Goal: Navigation & Orientation: Find specific page/section

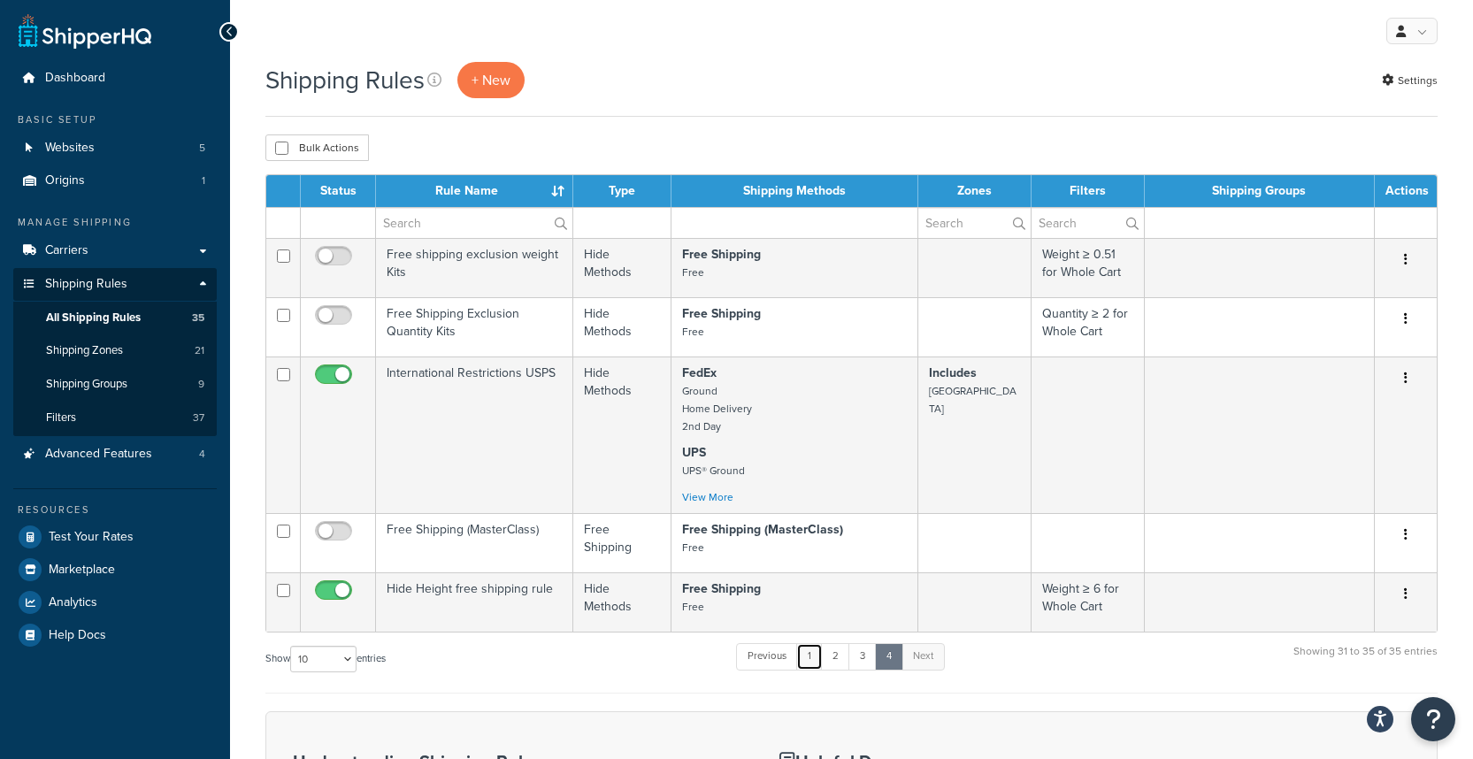
click at [809, 663] on link "1" at bounding box center [809, 656] width 27 height 27
click at [834, 662] on link "2" at bounding box center [835, 656] width 29 height 27
click at [861, 663] on link "3" at bounding box center [863, 656] width 28 height 27
click at [802, 663] on link "1" at bounding box center [809, 656] width 27 height 27
click at [808, 658] on link "1" at bounding box center [809, 656] width 27 height 27
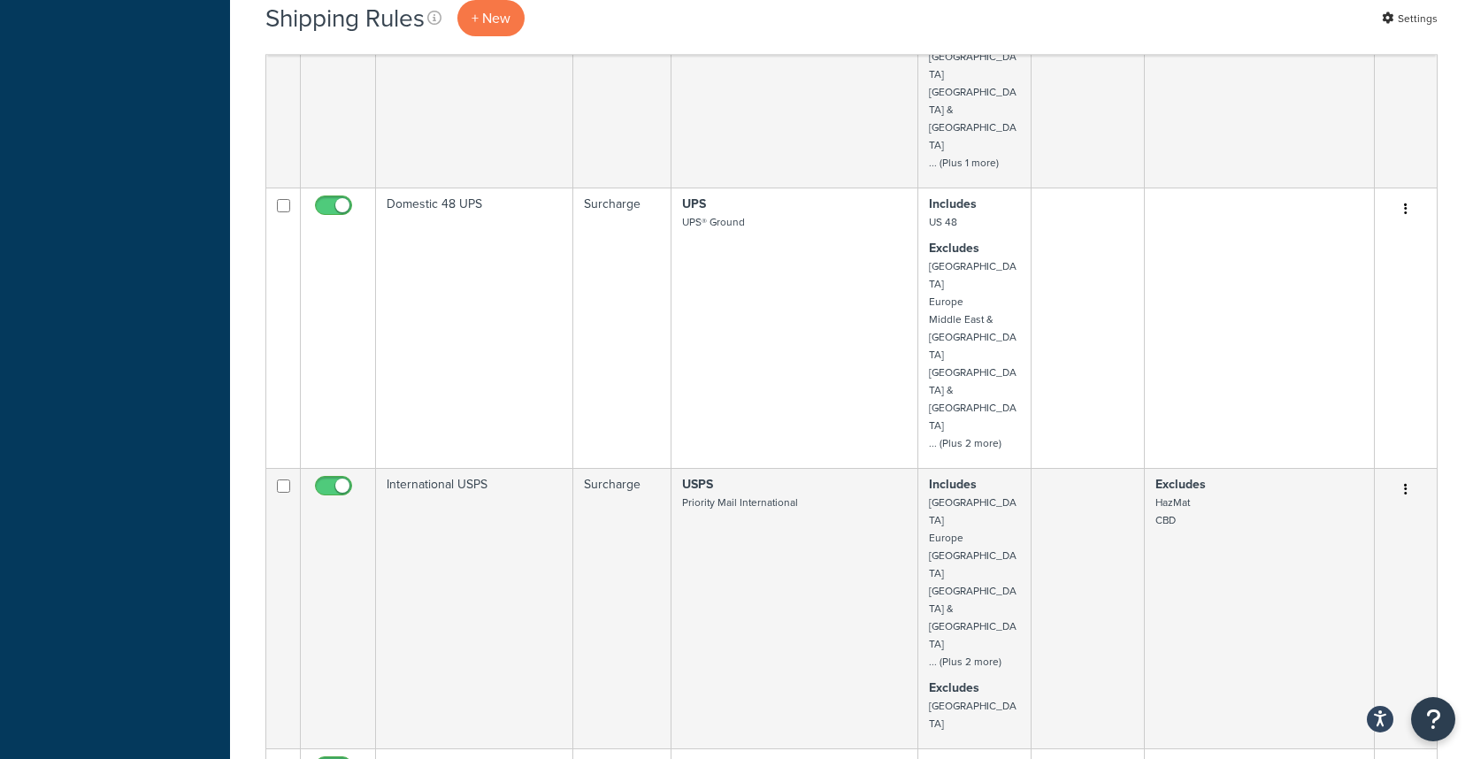
scroll to position [1849, 0]
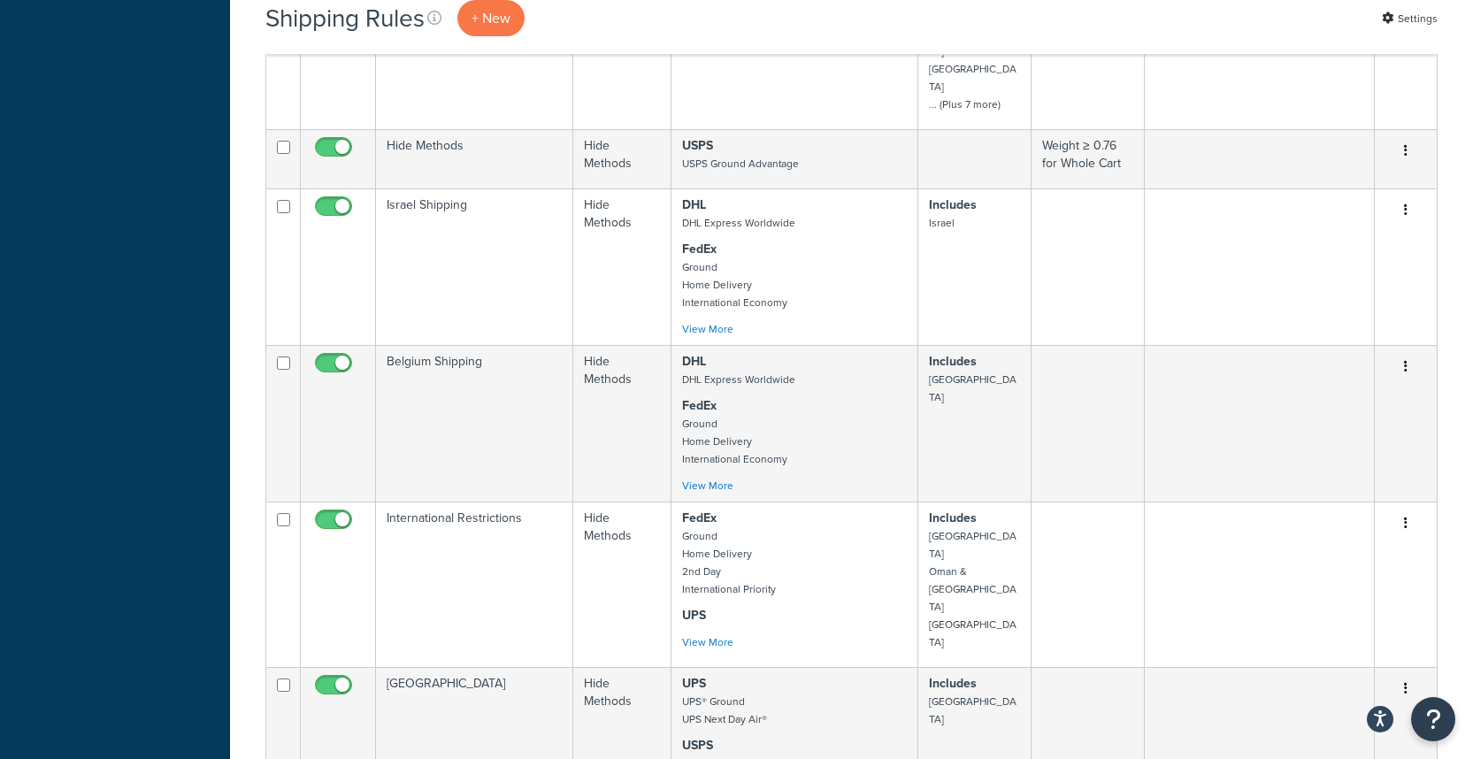
scroll to position [1186, 0]
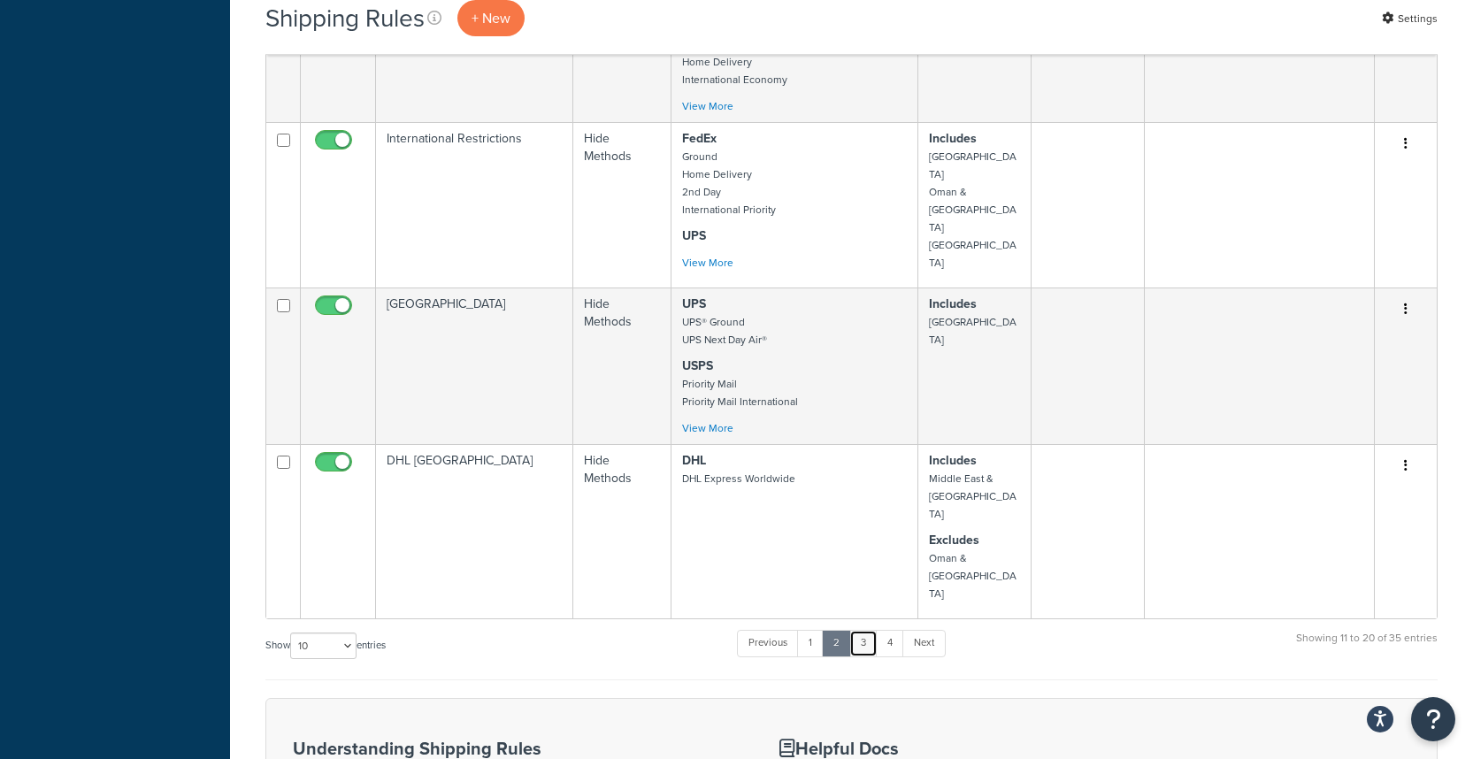
click at [866, 630] on link "3" at bounding box center [864, 643] width 28 height 27
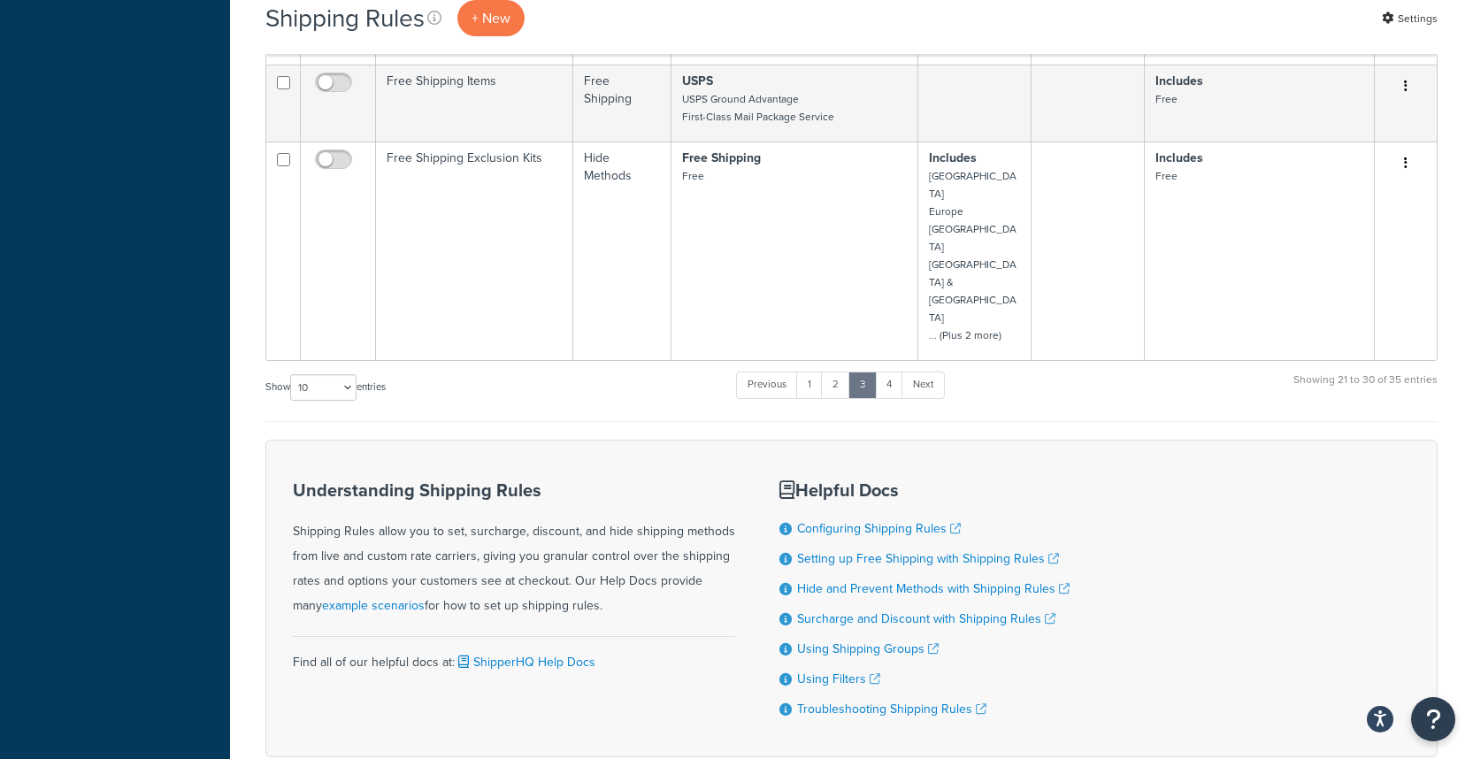
scroll to position [851, 0]
click at [842, 372] on link "2" at bounding box center [835, 385] width 29 height 27
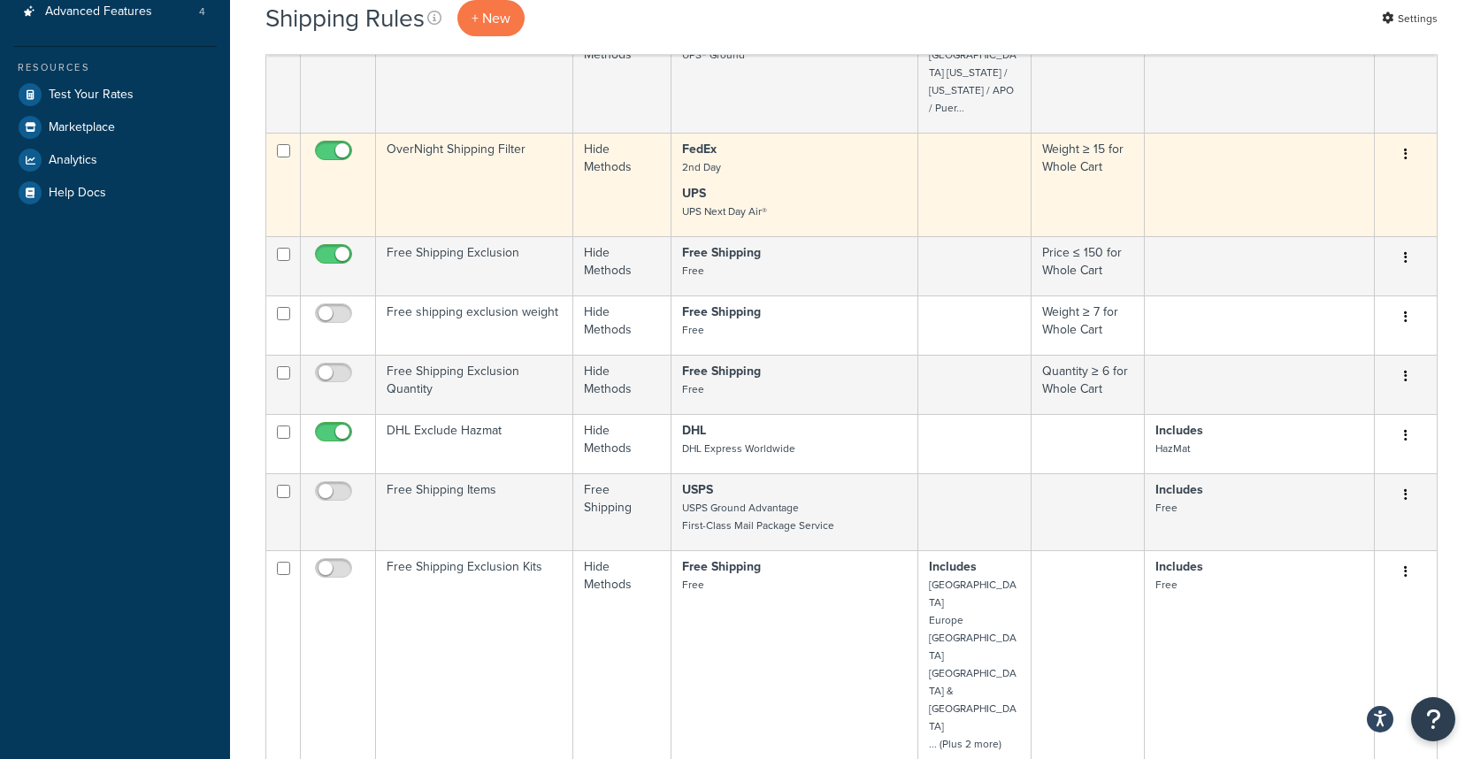
scroll to position [442, 0]
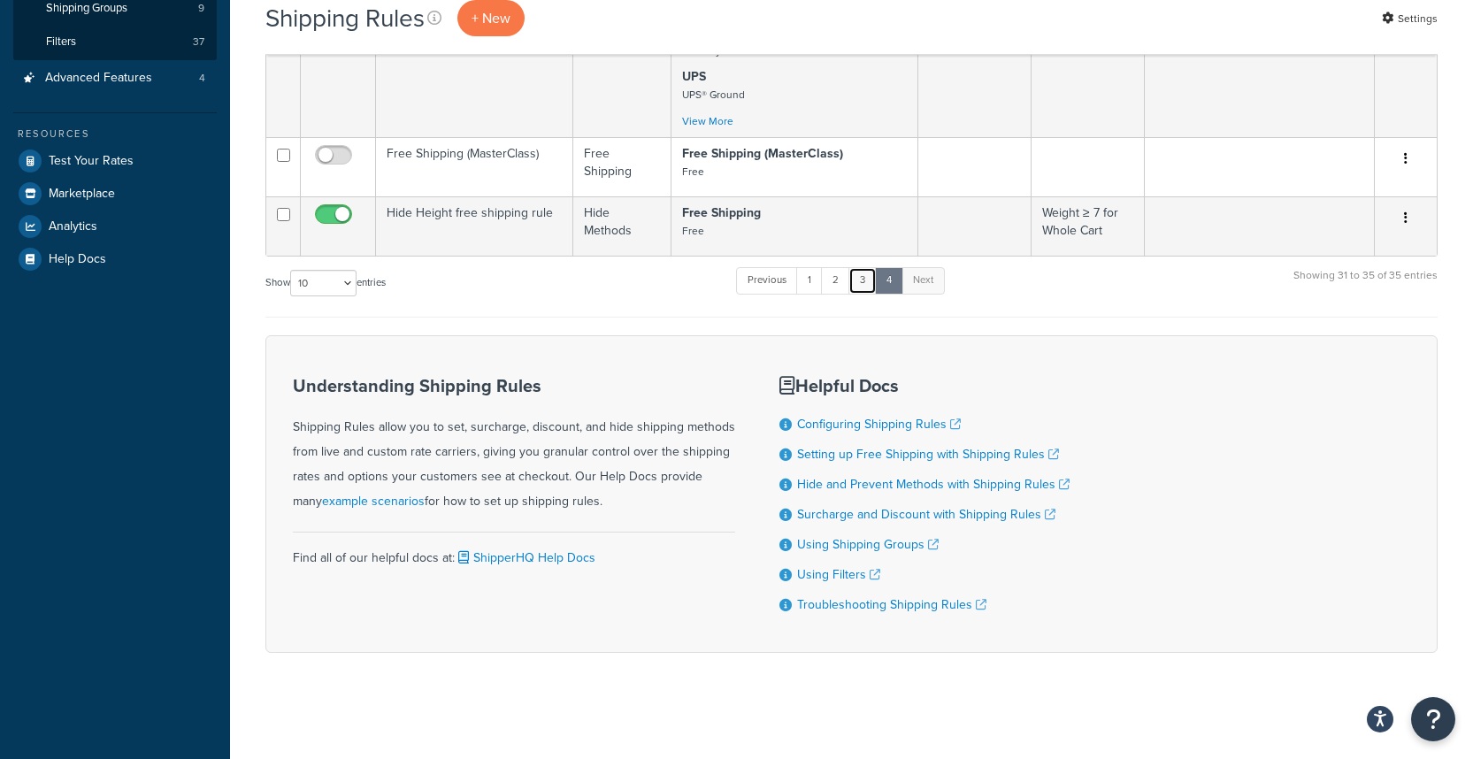
click at [877, 294] on link "3" at bounding box center [863, 280] width 28 height 27
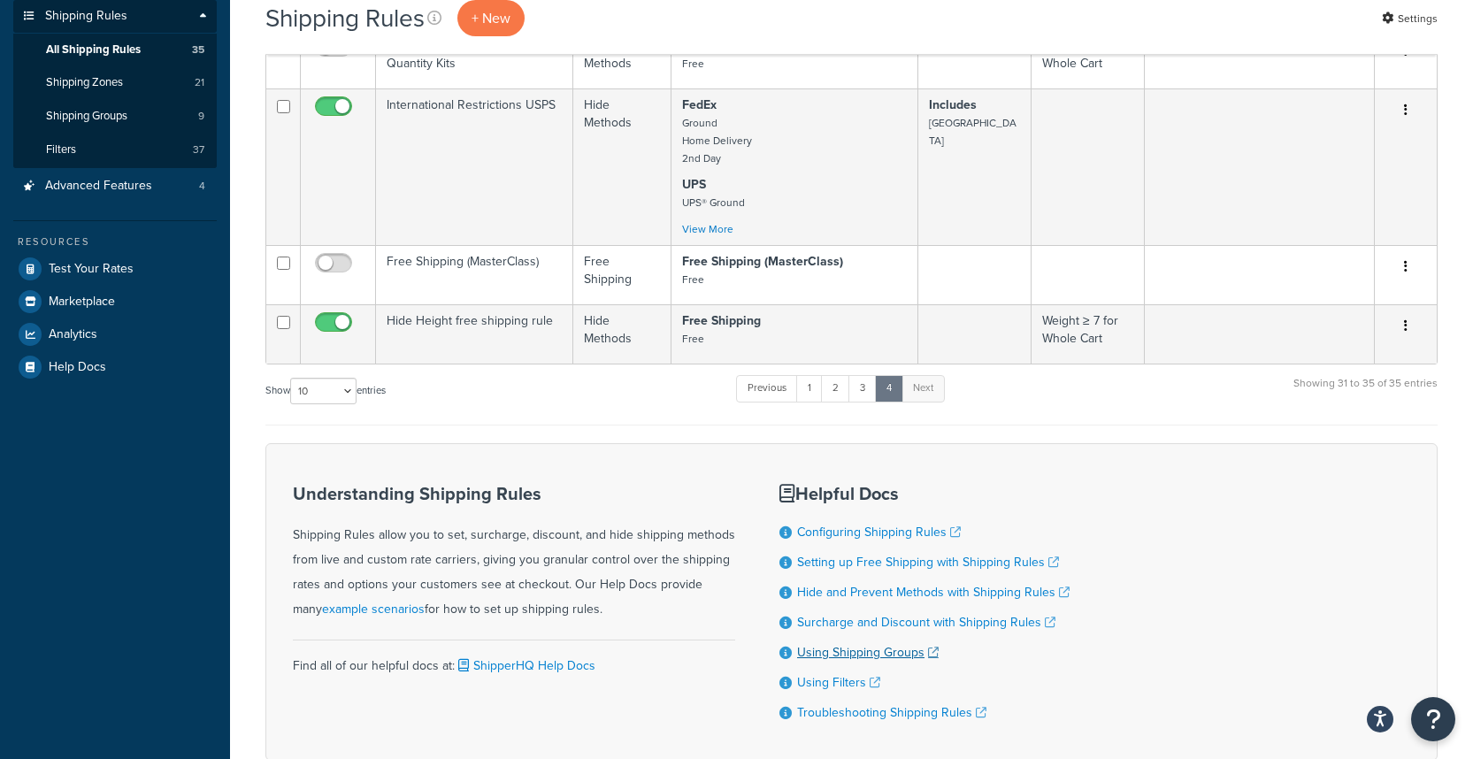
scroll to position [91, 0]
